Goal: Find specific page/section: Find specific page/section

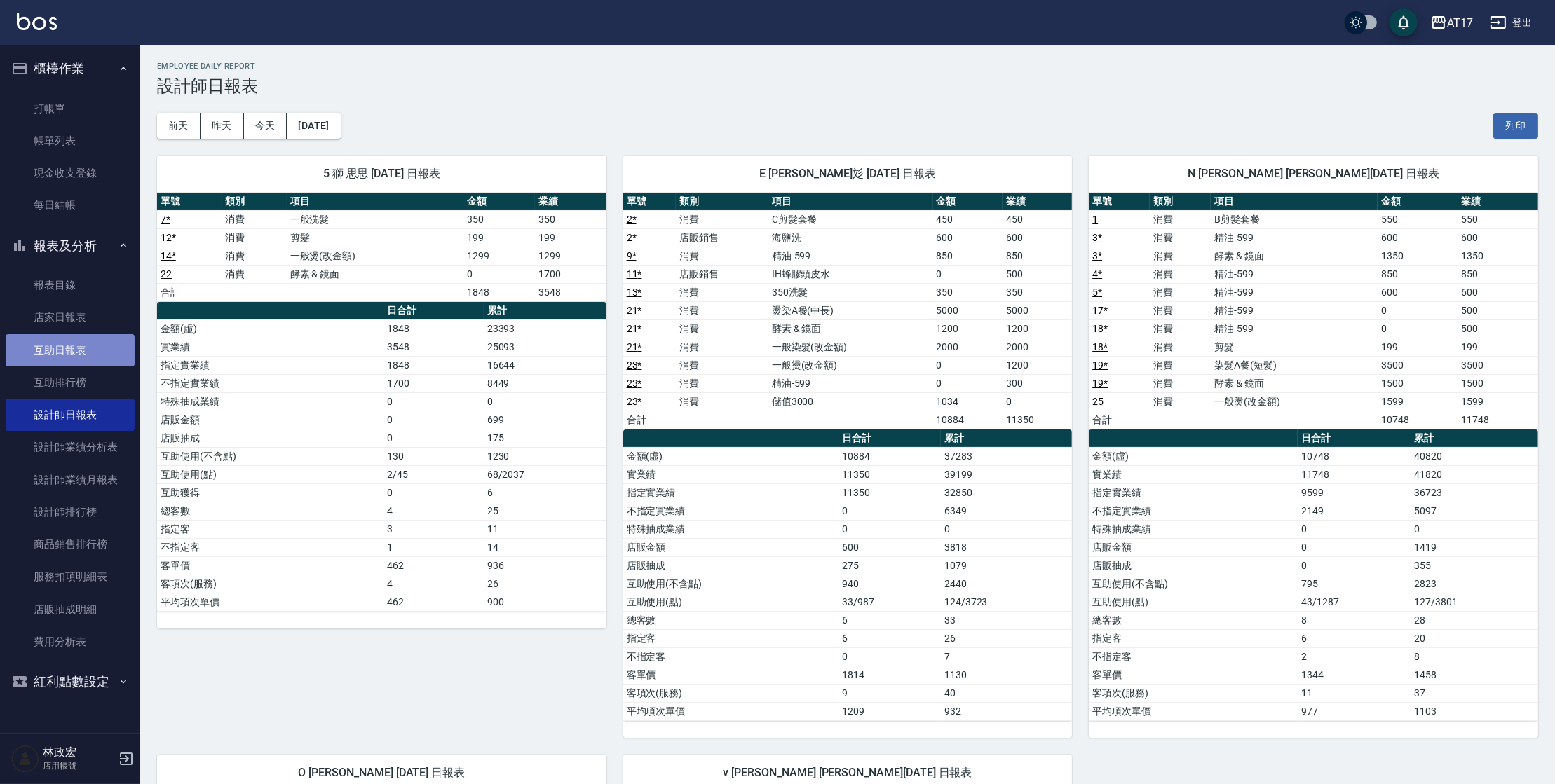
click at [74, 339] on link "互助日報表" at bounding box center [70, 351] width 129 height 32
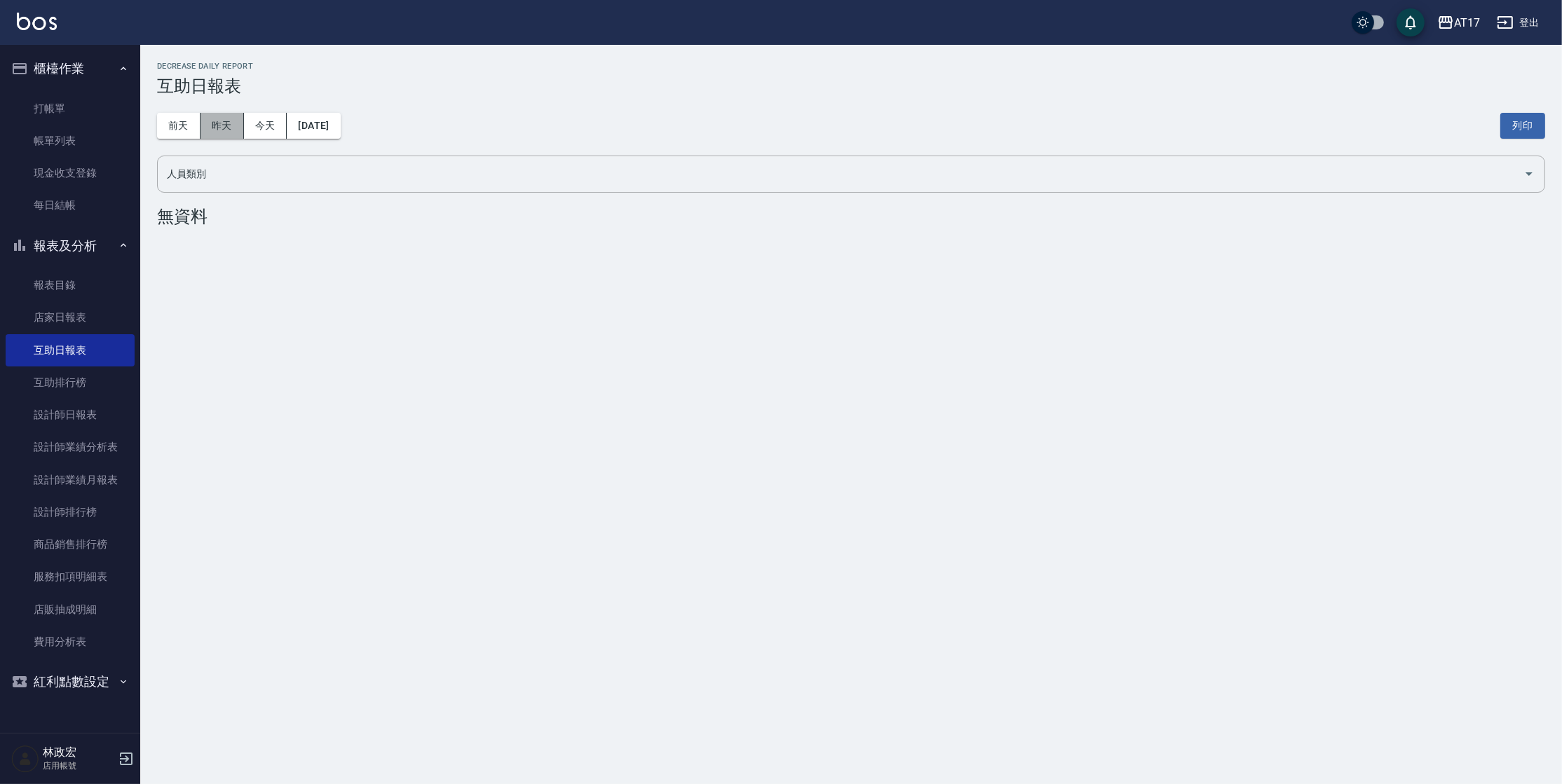
click at [224, 125] on button "昨天" at bounding box center [222, 125] width 43 height 26
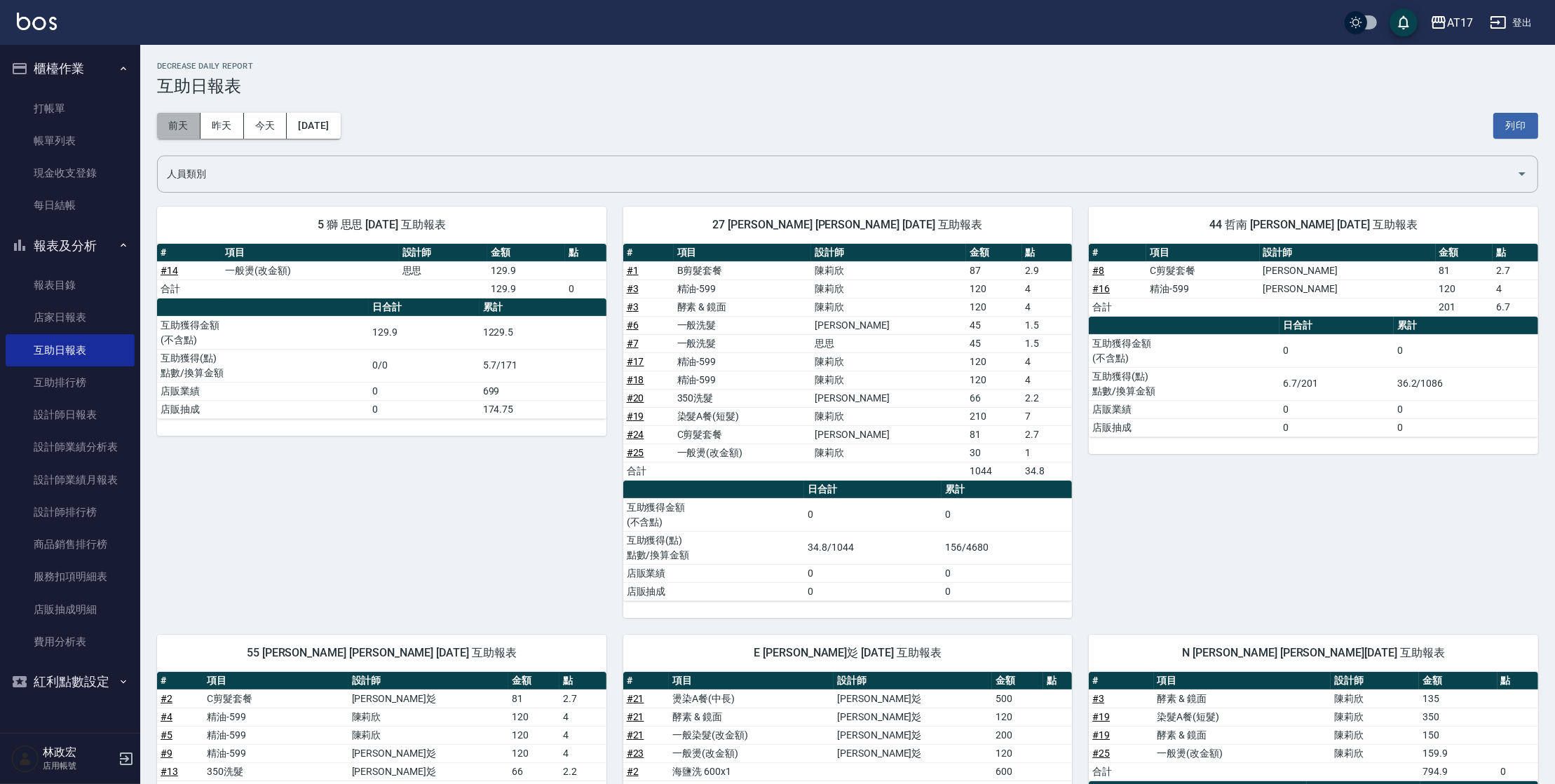
click at [179, 124] on button "前天" at bounding box center [178, 125] width 43 height 26
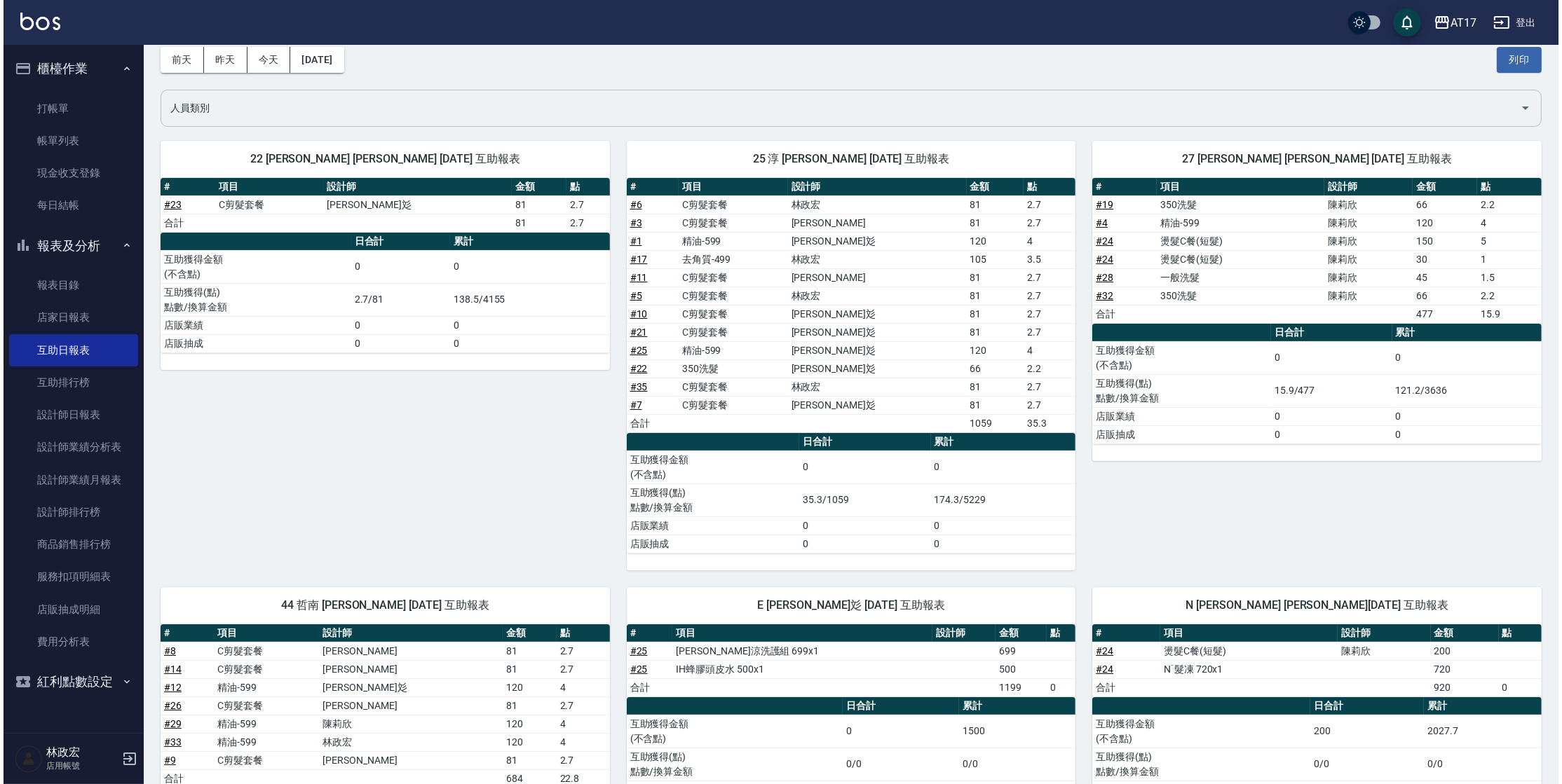
scroll to position [51, 0]
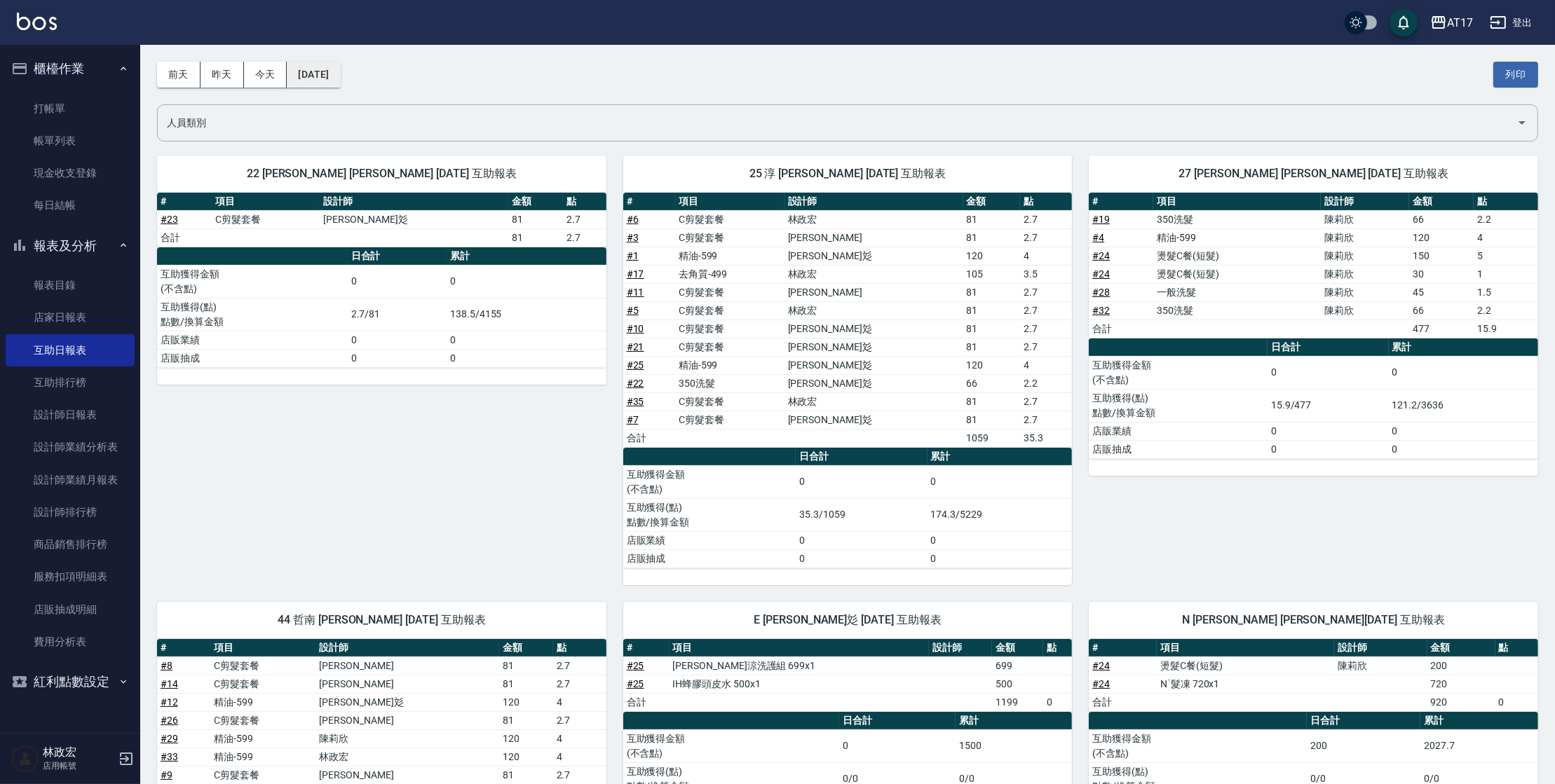
click at [340, 72] on button "[DATE]" at bounding box center [313, 74] width 53 height 26
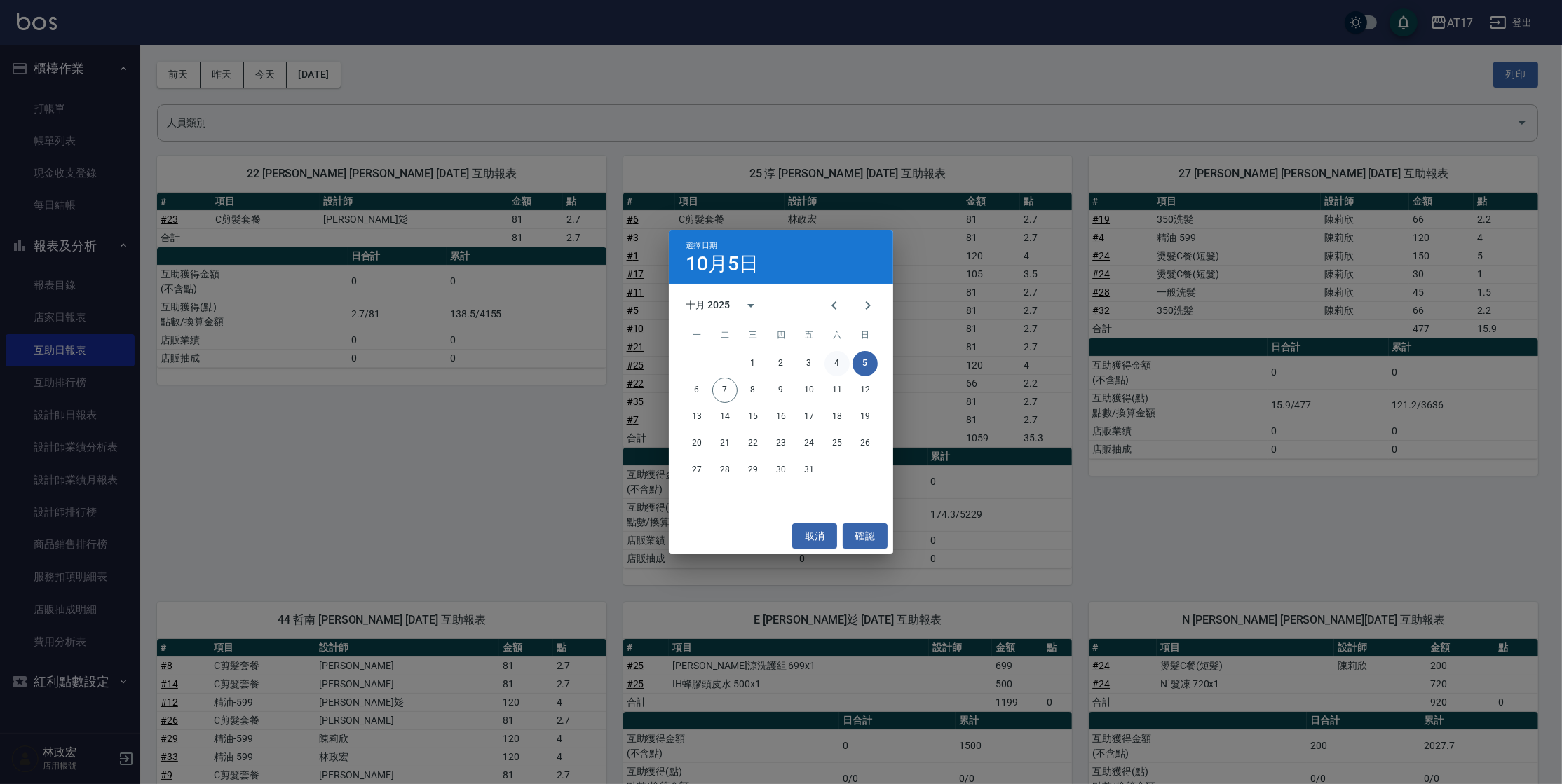
click at [832, 356] on button "4" at bounding box center [837, 363] width 25 height 25
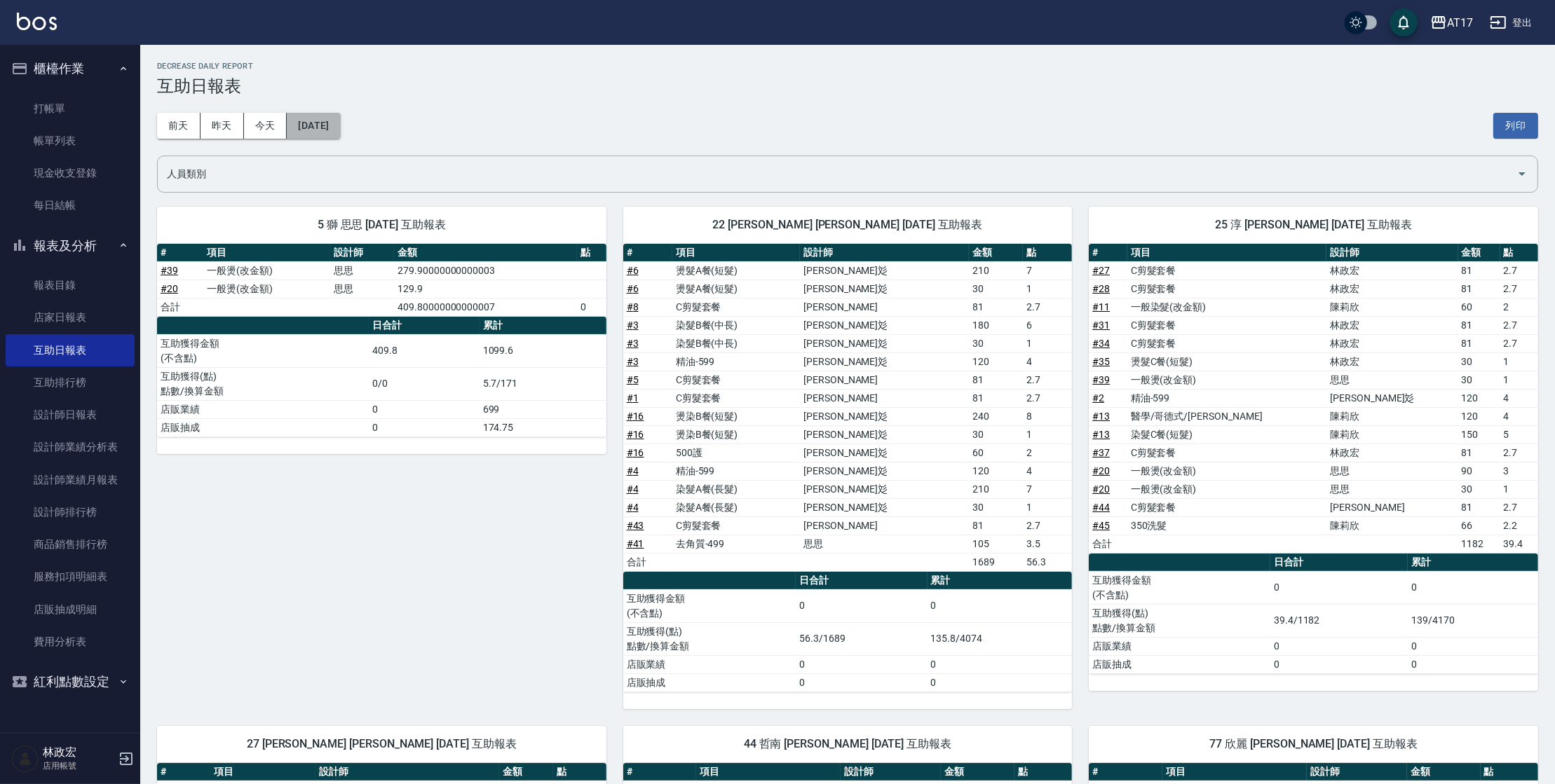
click at [336, 132] on button "[DATE]" at bounding box center [313, 125] width 53 height 26
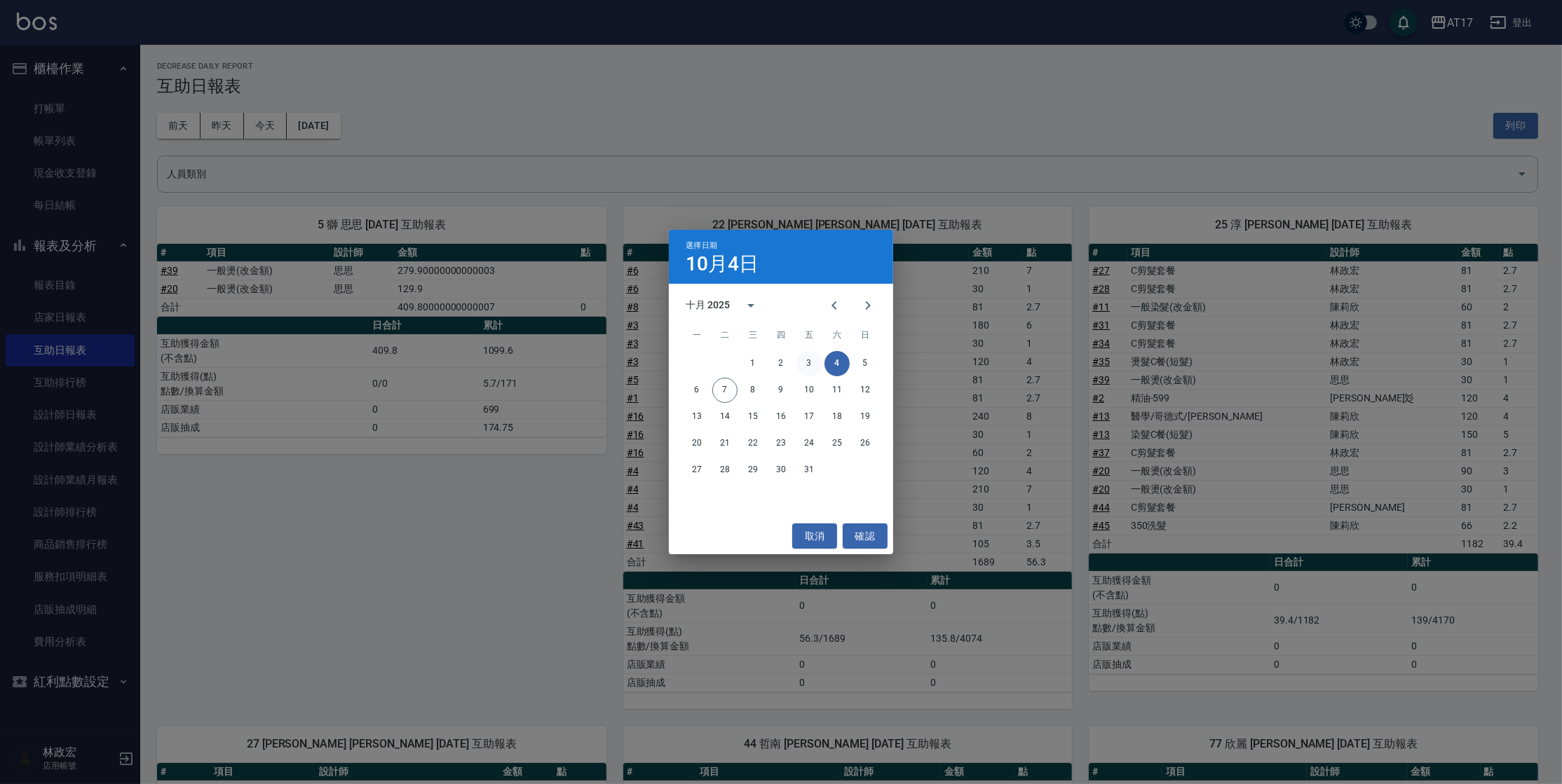
click at [812, 363] on button "3" at bounding box center [809, 363] width 25 height 25
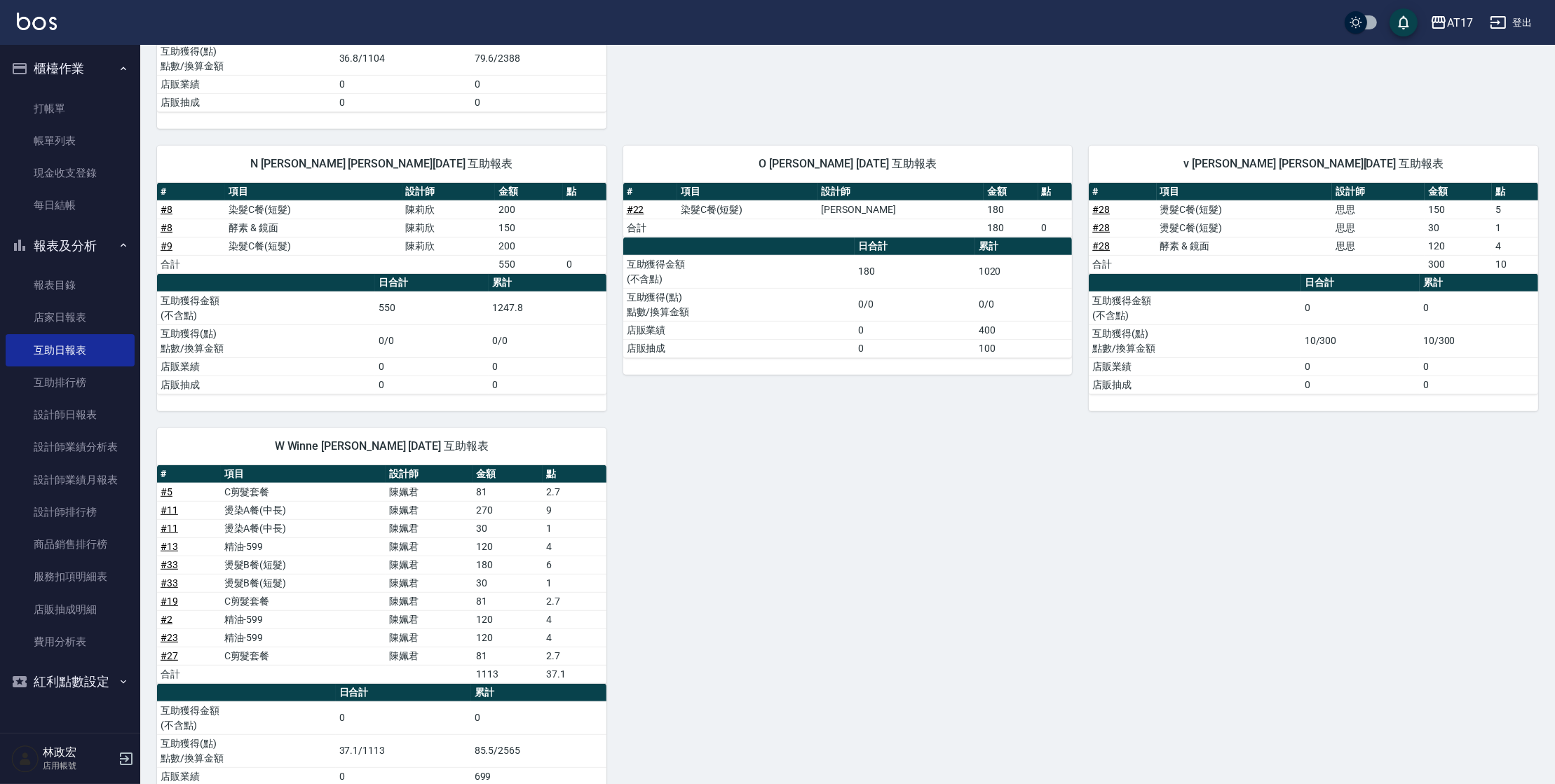
scroll to position [1023, 0]
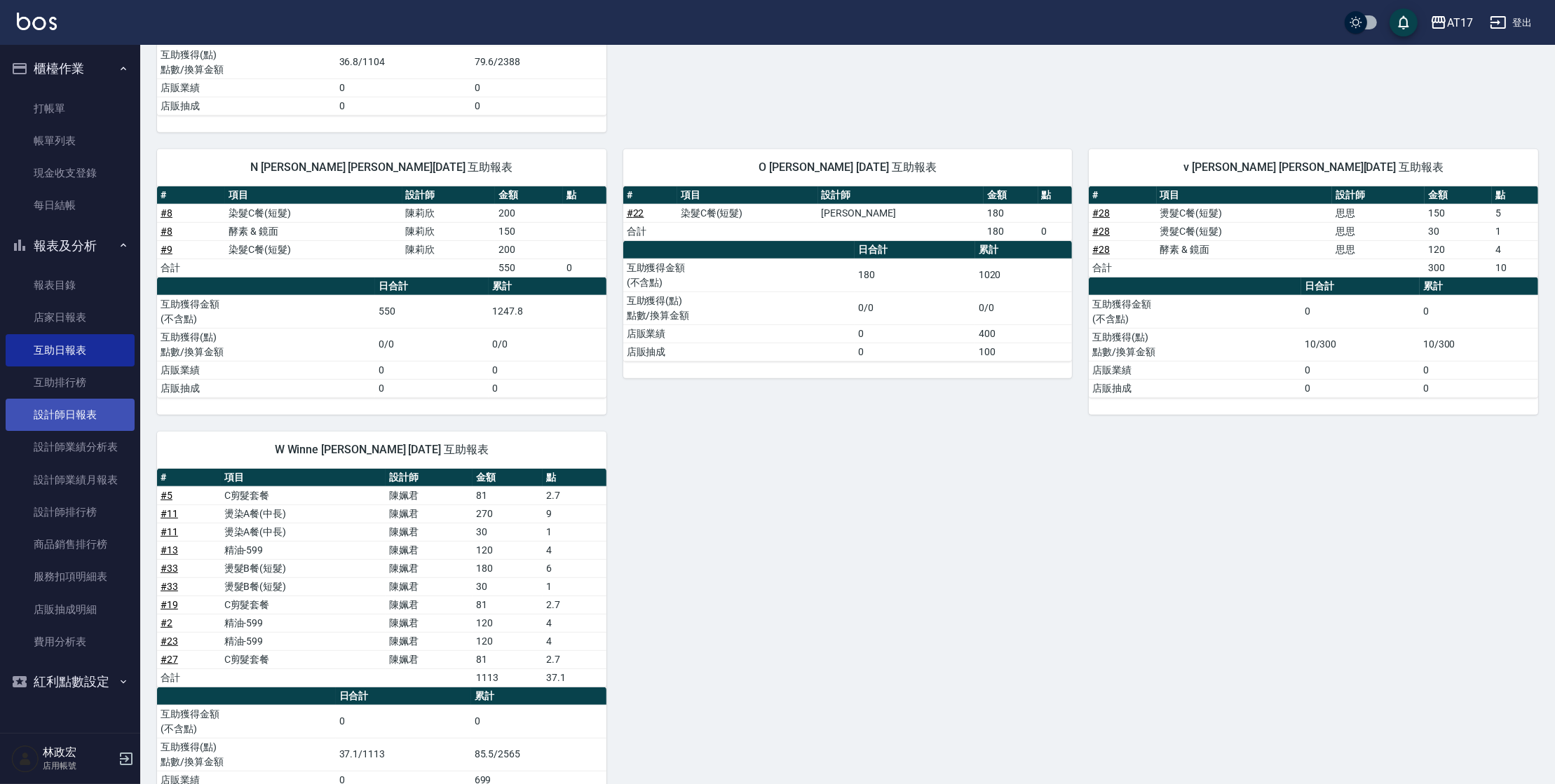
click at [46, 424] on link "設計師日報表" at bounding box center [70, 415] width 129 height 32
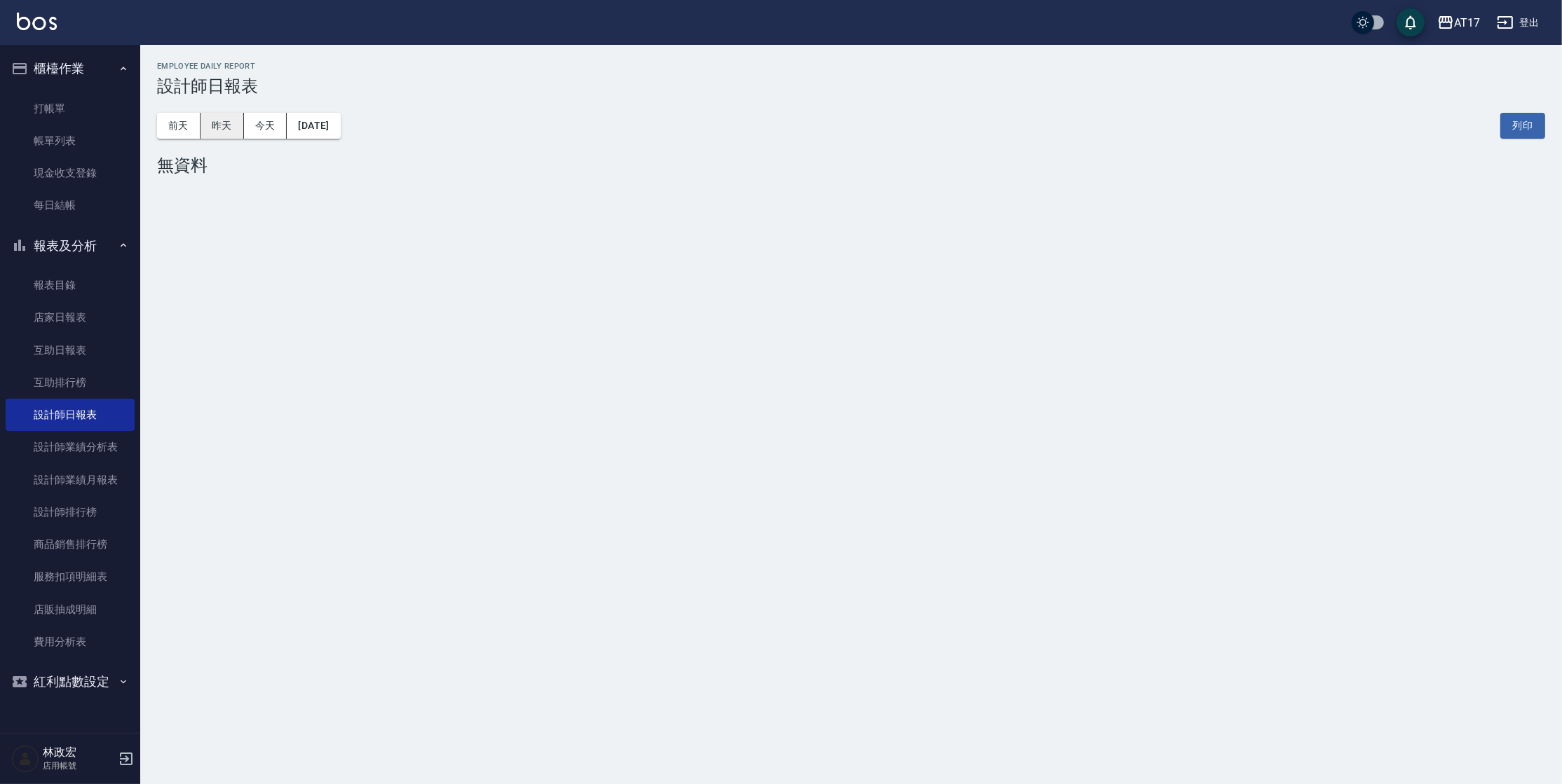
click at [213, 118] on button "昨天" at bounding box center [222, 125] width 43 height 26
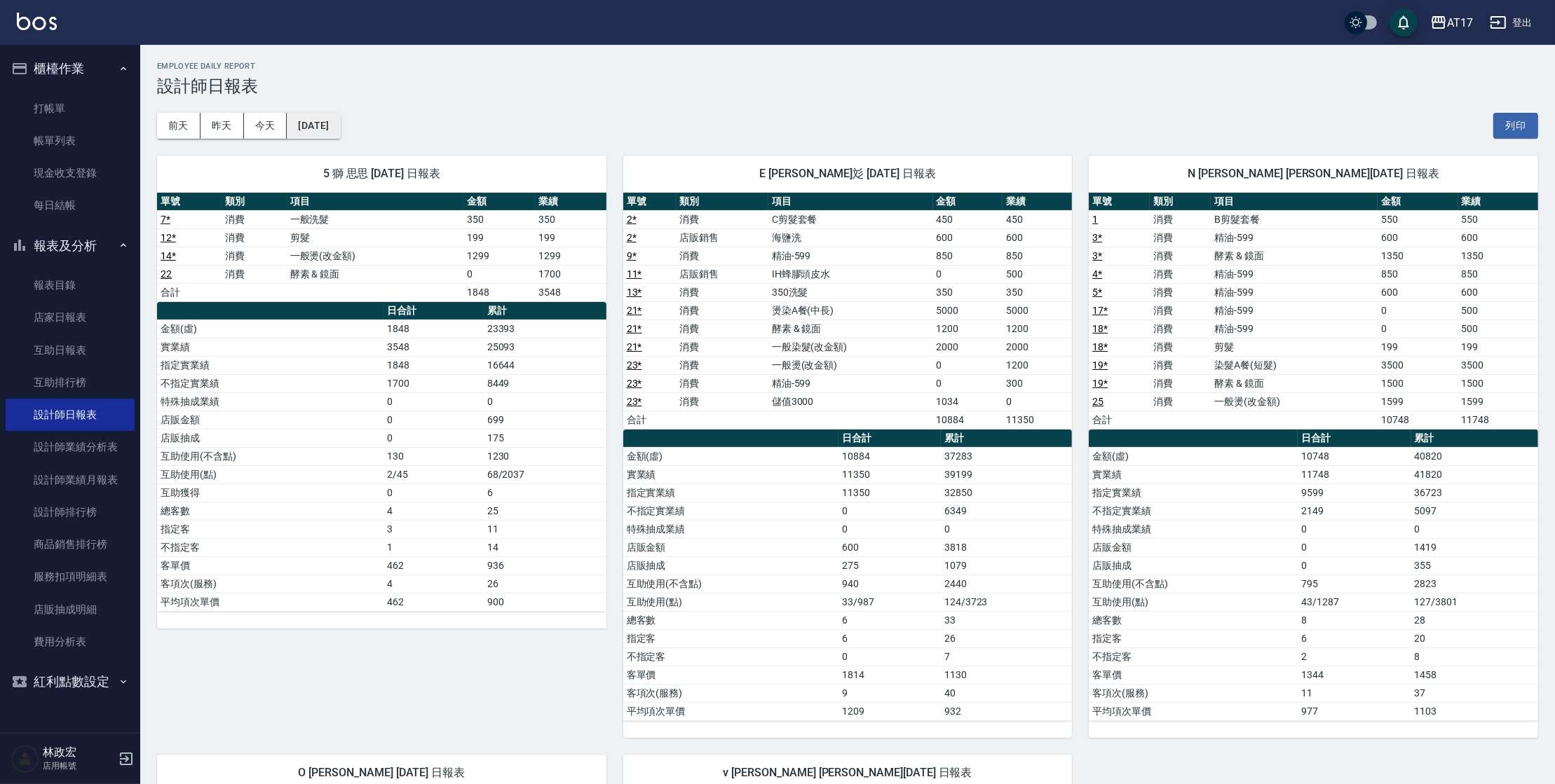
click at [302, 128] on button "[DATE]" at bounding box center [313, 125] width 53 height 26
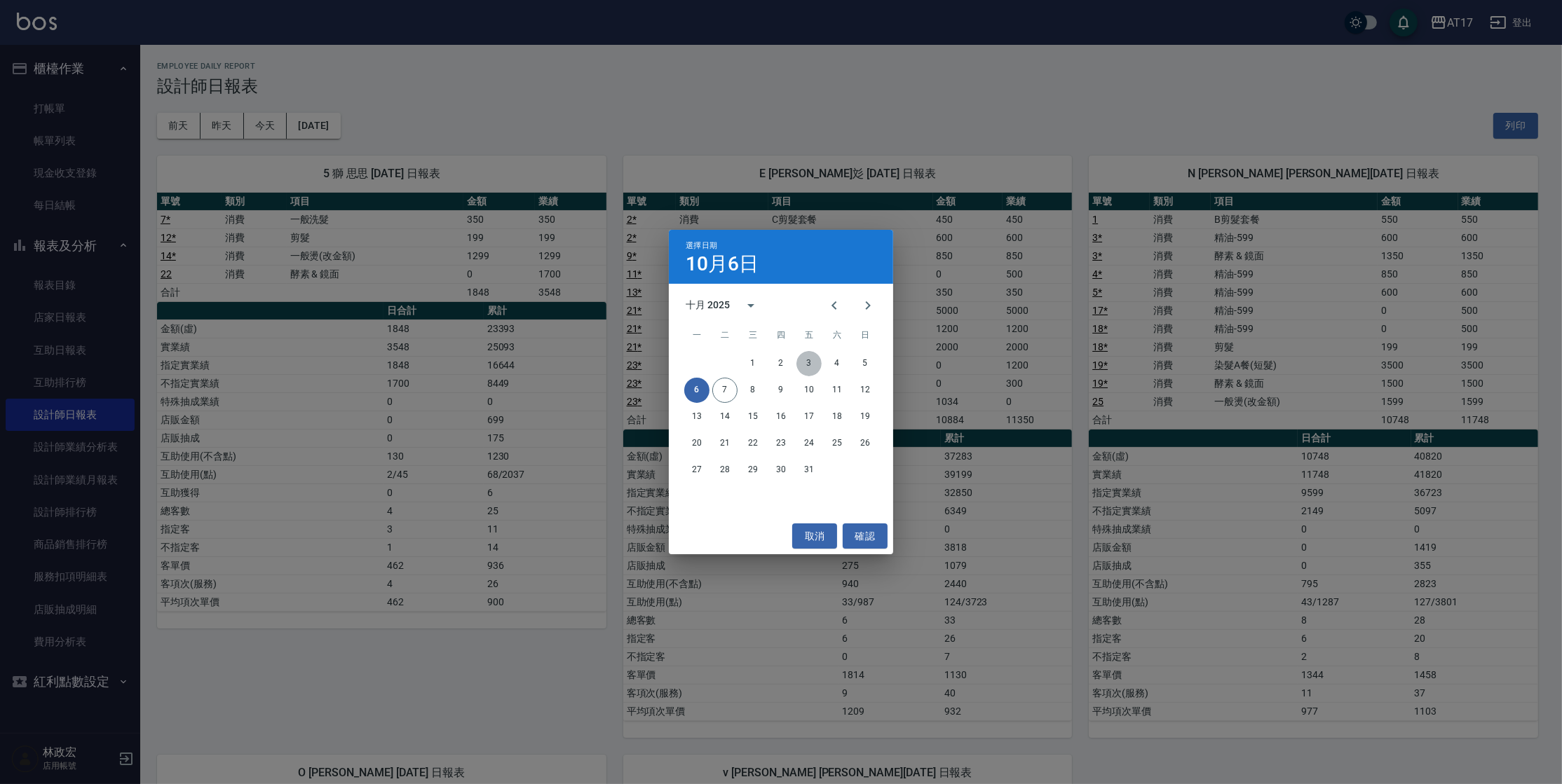
click at [811, 367] on button "3" at bounding box center [809, 363] width 25 height 25
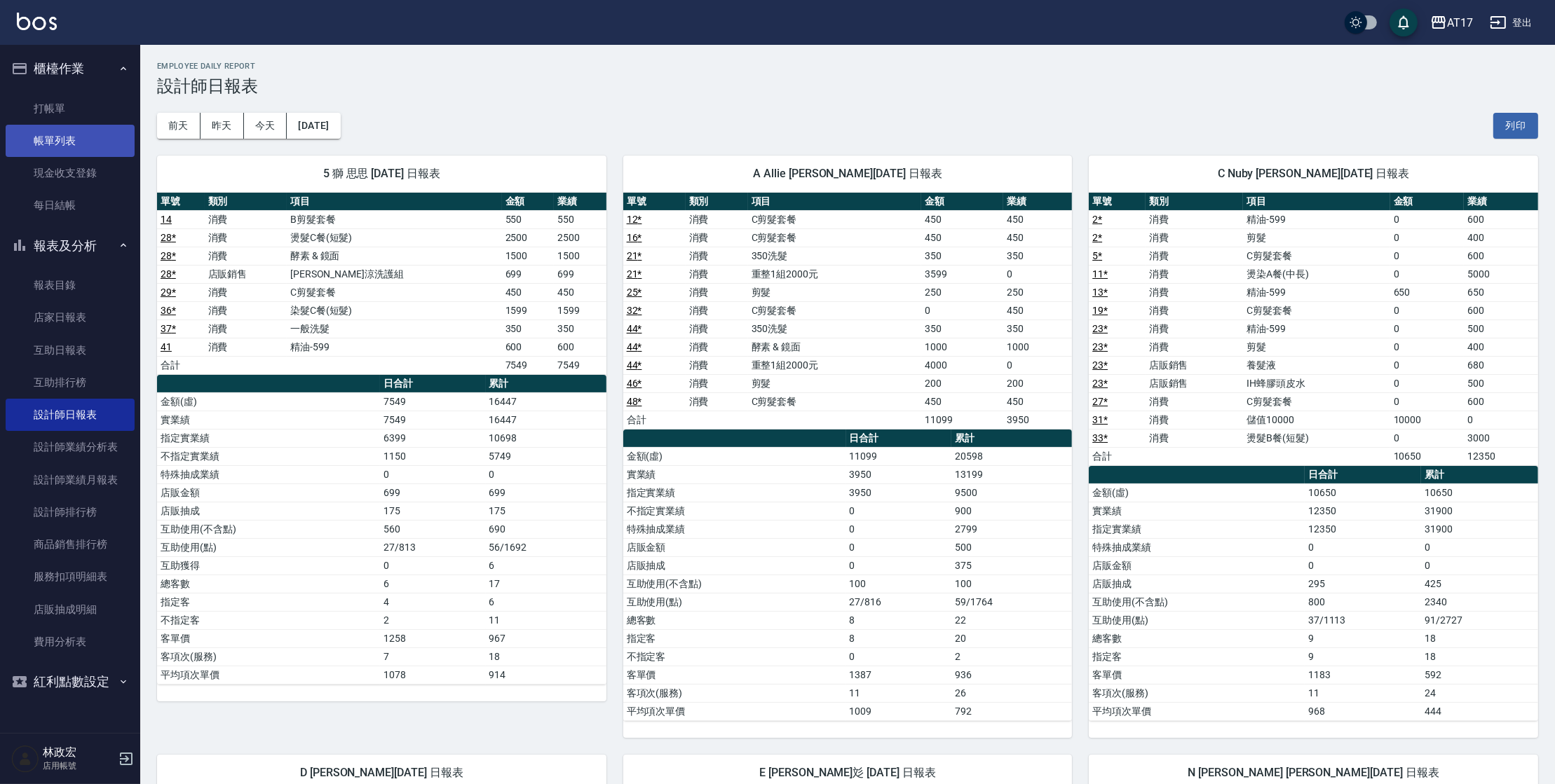
click at [57, 140] on link "帳單列表" at bounding box center [70, 141] width 129 height 32
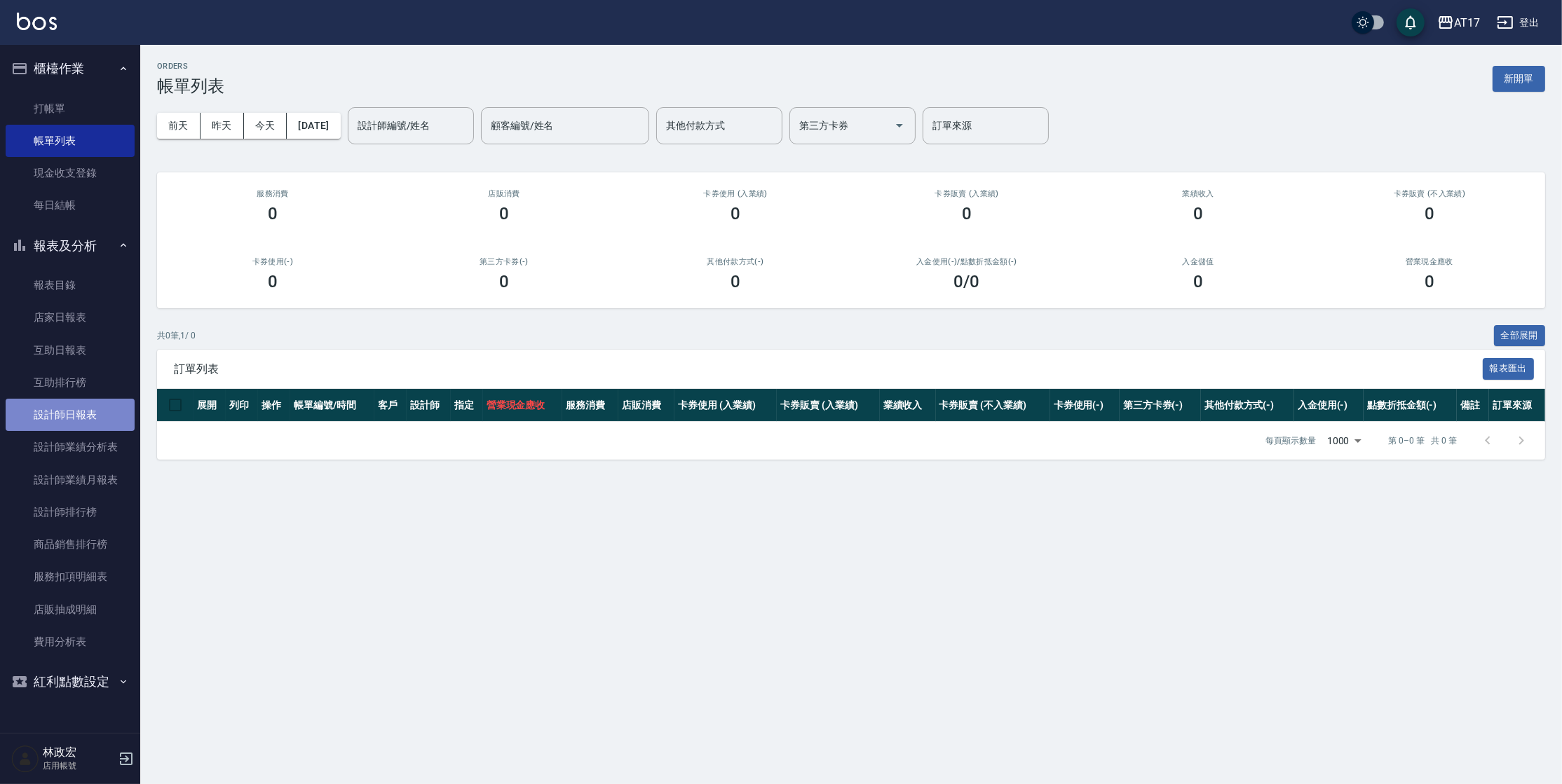
click at [79, 425] on link "設計師日報表" at bounding box center [70, 415] width 129 height 32
